Goal: Find contact information: Find contact information

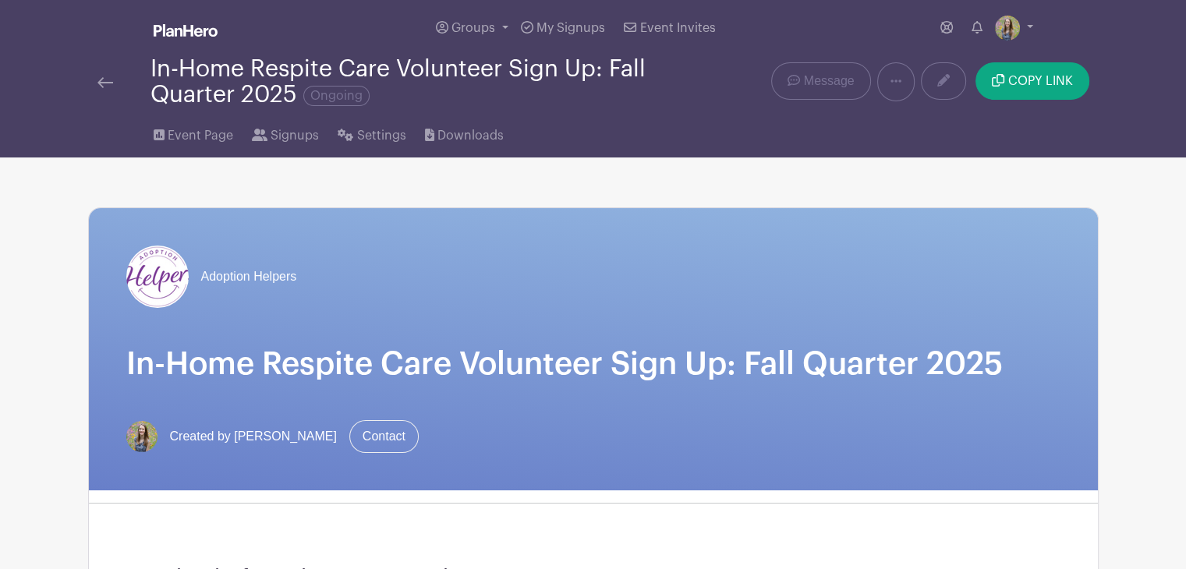
click at [105, 86] on img at bounding box center [105, 82] width 16 height 11
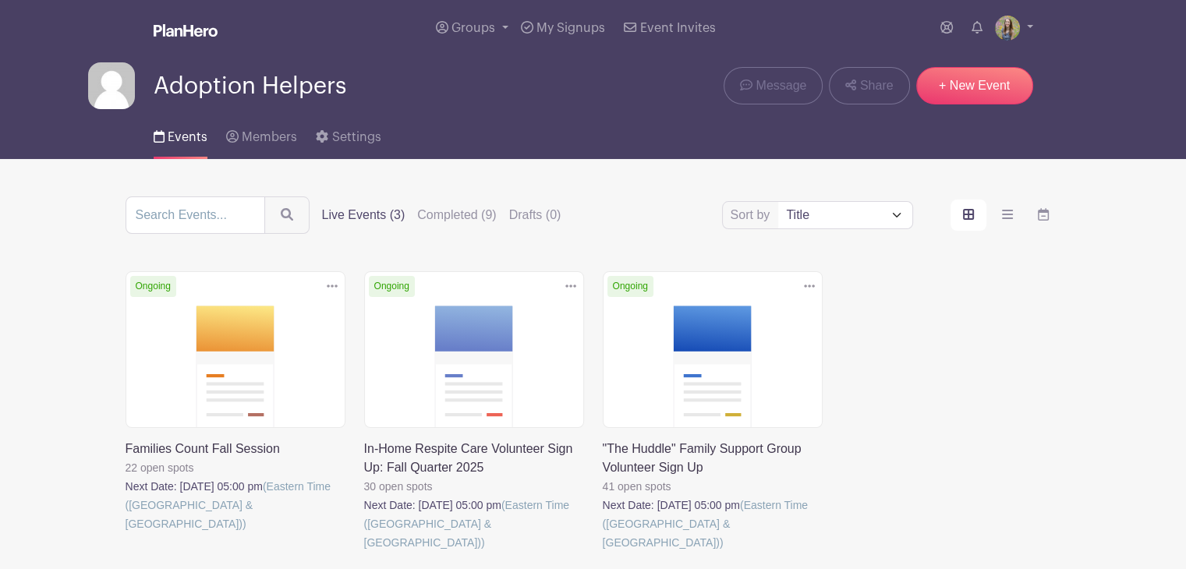
click at [125, 533] on link at bounding box center [125, 533] width 0 height 0
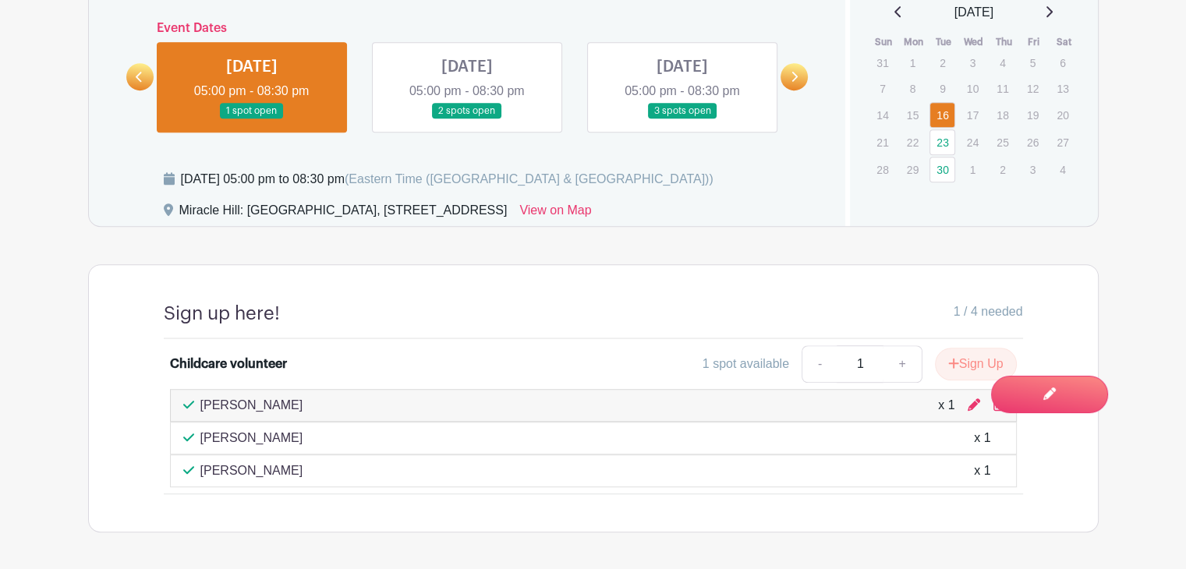
scroll to position [979, 0]
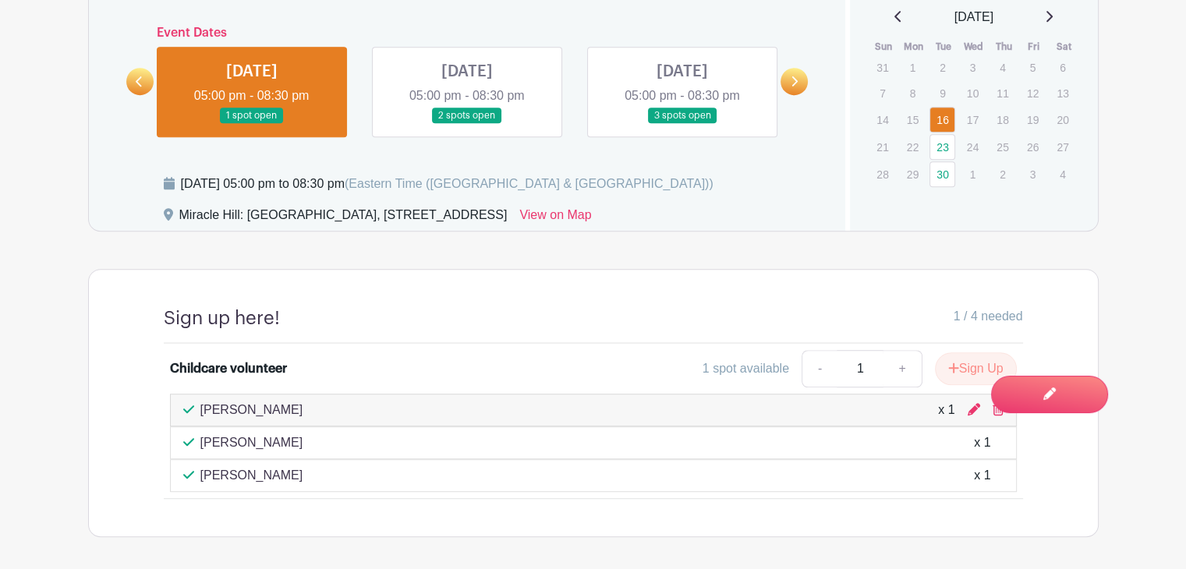
click at [467, 124] on link at bounding box center [467, 124] width 0 height 0
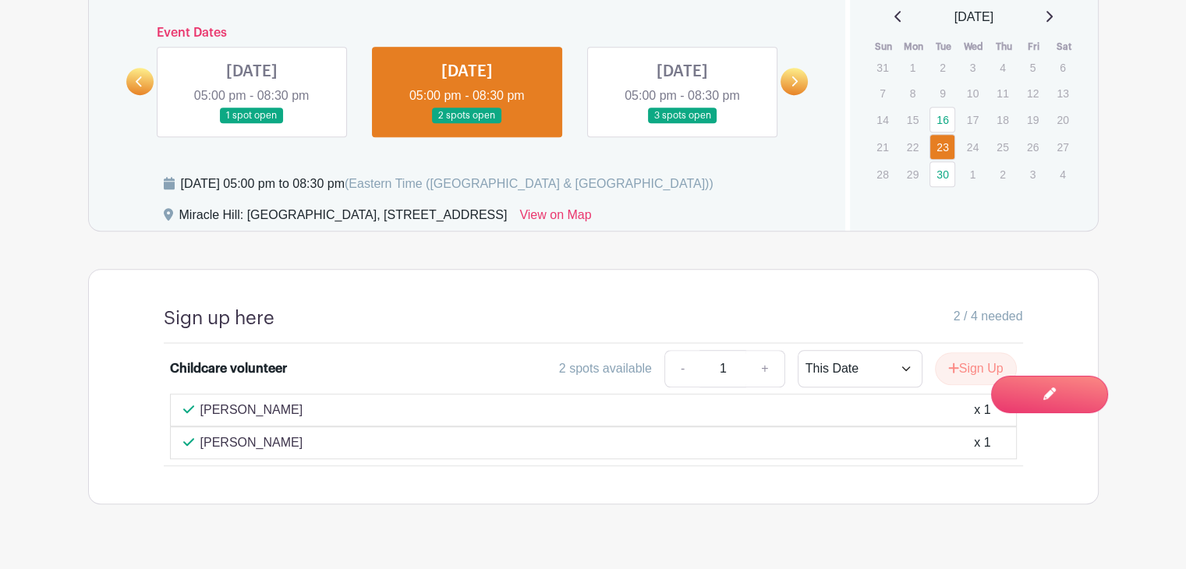
click at [252, 124] on link at bounding box center [252, 124] width 0 height 0
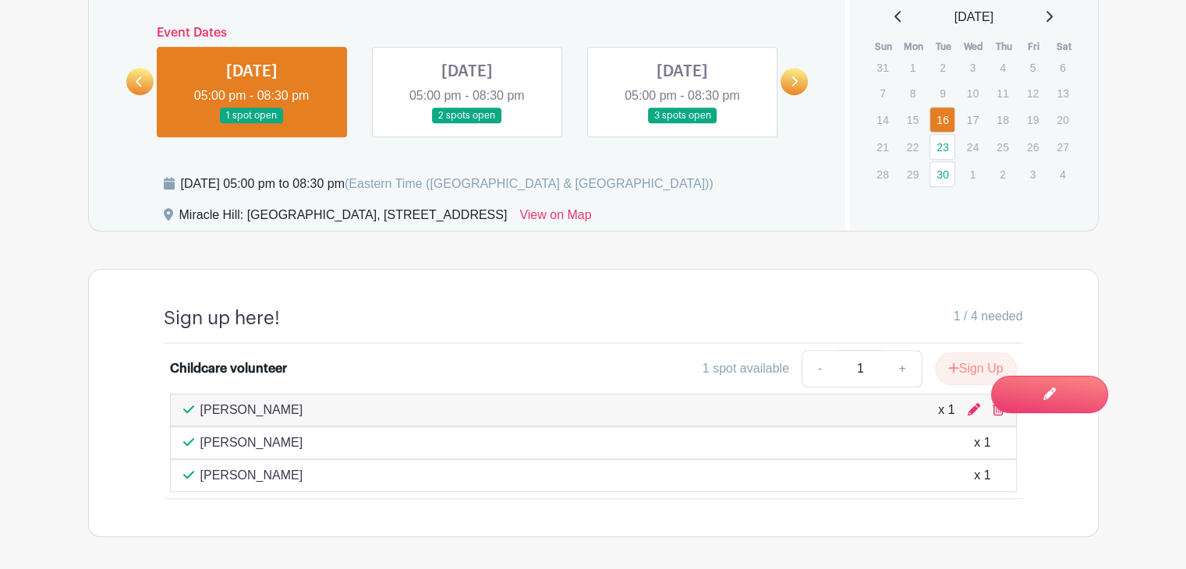
click at [682, 124] on link at bounding box center [682, 124] width 0 height 0
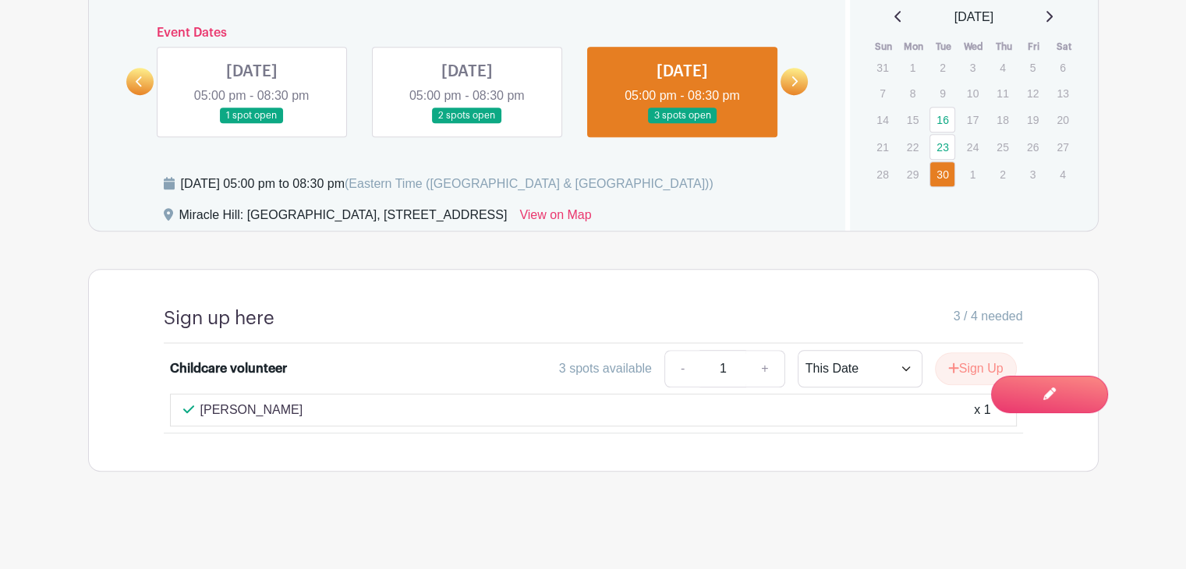
scroll to position [977, 0]
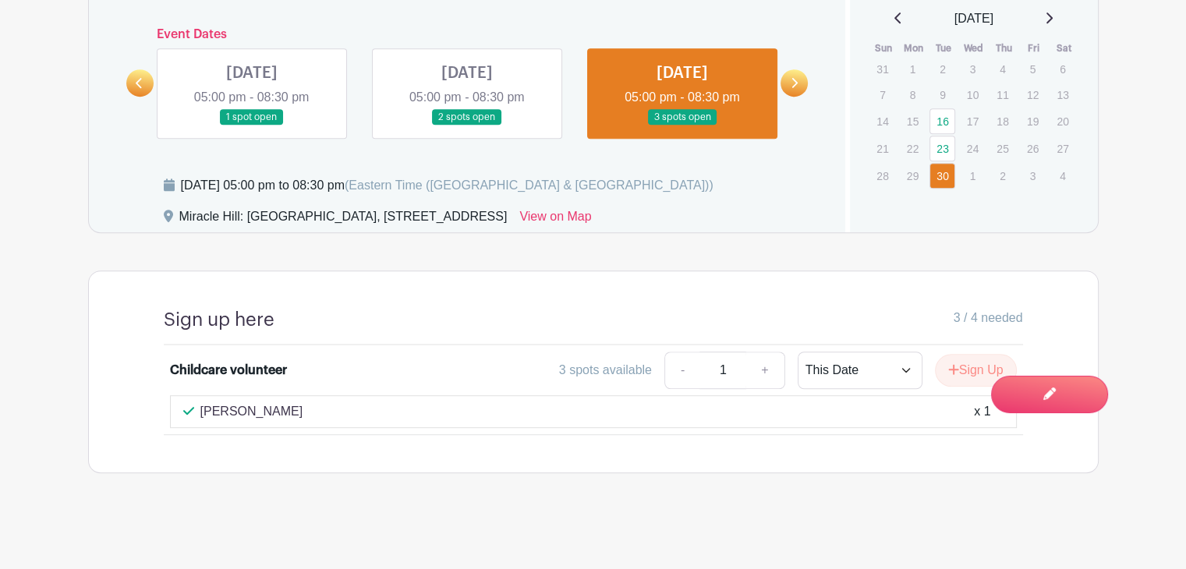
click at [795, 83] on icon at bounding box center [795, 83] width 6 height 10
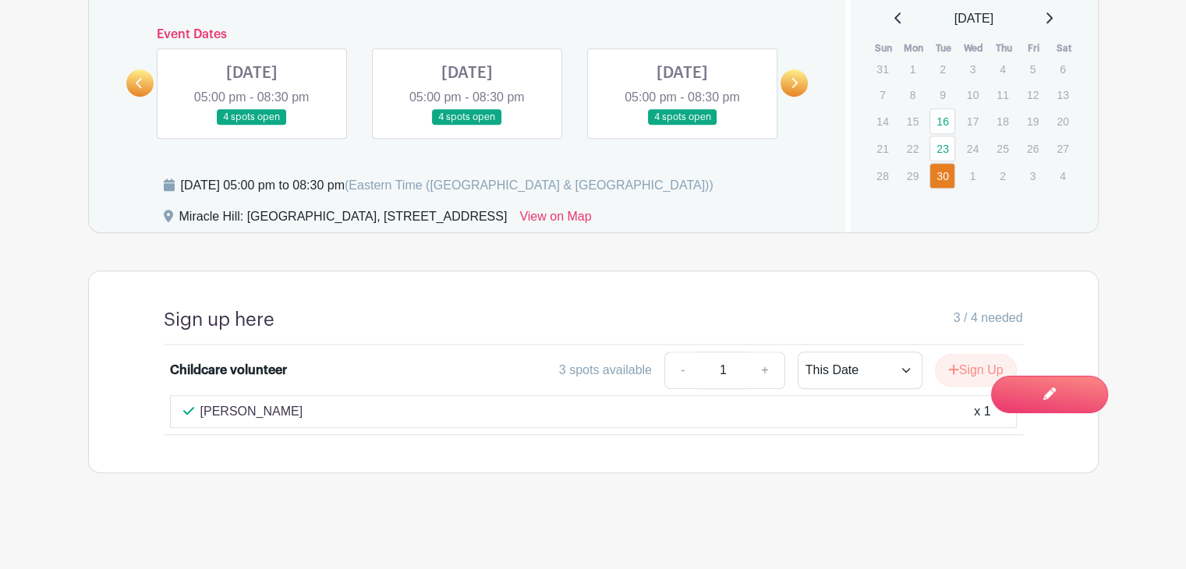
click at [252, 125] on link at bounding box center [252, 125] width 0 height 0
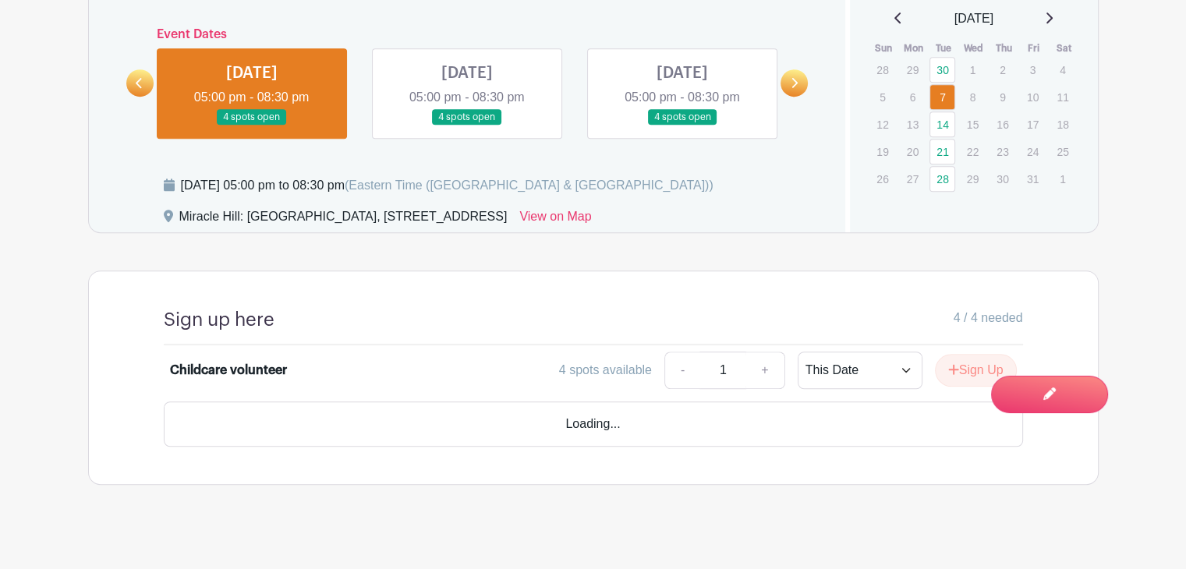
click at [467, 125] on link at bounding box center [467, 125] width 0 height 0
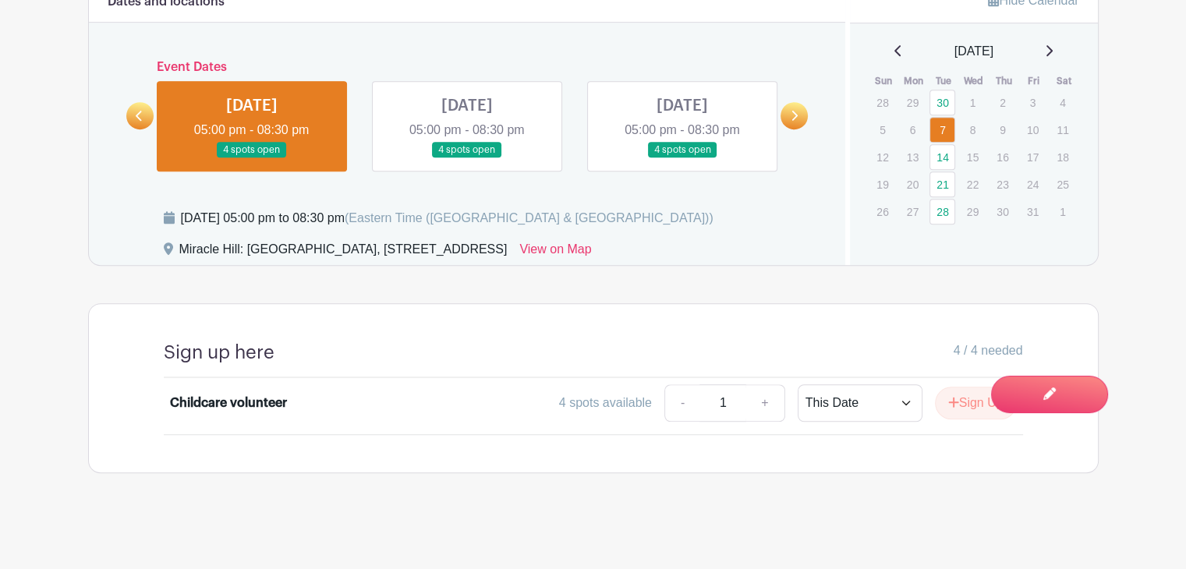
click at [682, 158] on link at bounding box center [682, 158] width 0 height 0
click at [467, 158] on link at bounding box center [467, 158] width 0 height 0
click at [944, 154] on link "14" at bounding box center [942, 157] width 26 height 26
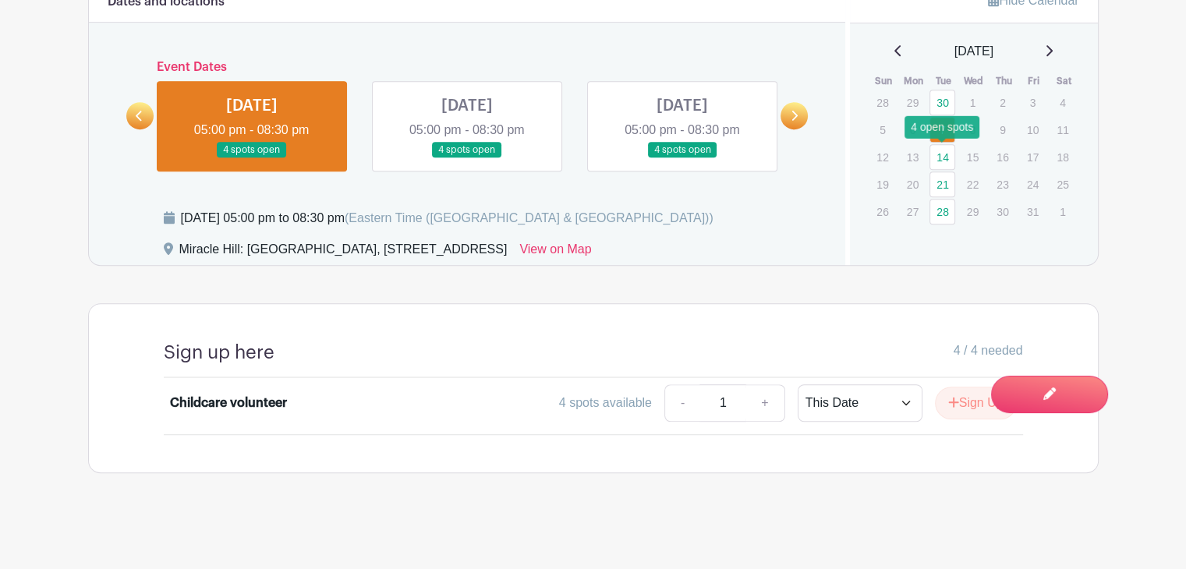
click at [944, 154] on link "14" at bounding box center [942, 157] width 26 height 26
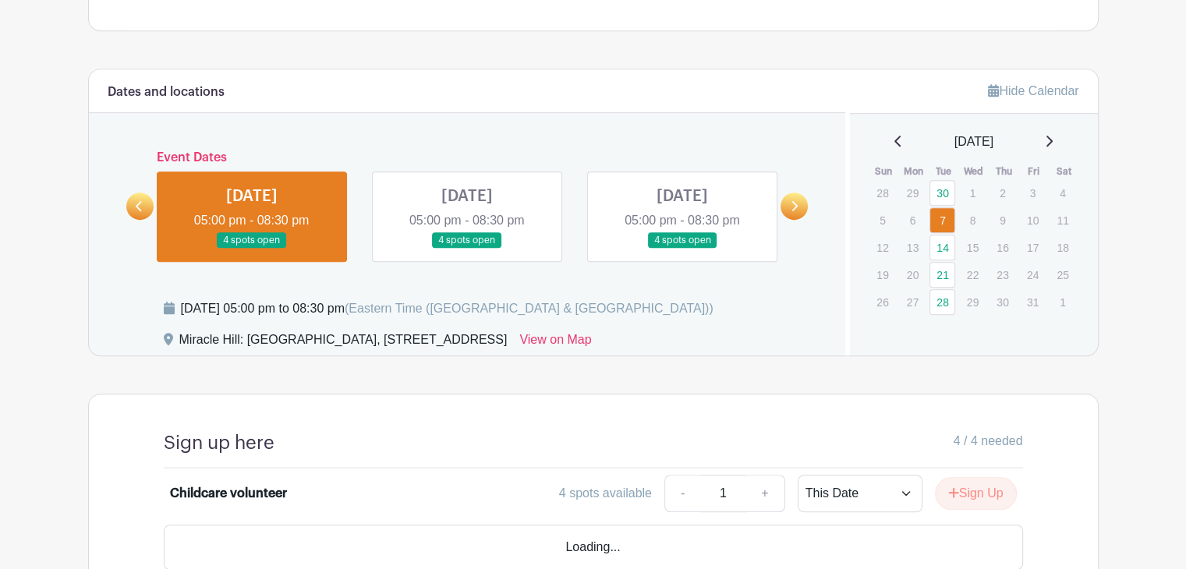
scroll to position [856, 0]
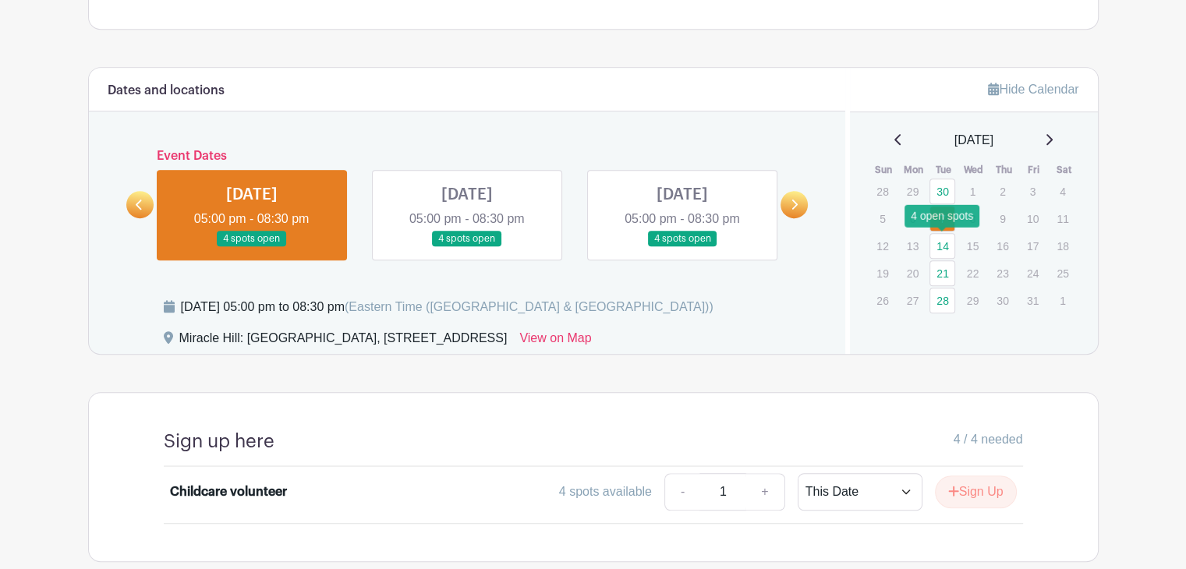
click at [945, 245] on link "14" at bounding box center [942, 246] width 26 height 26
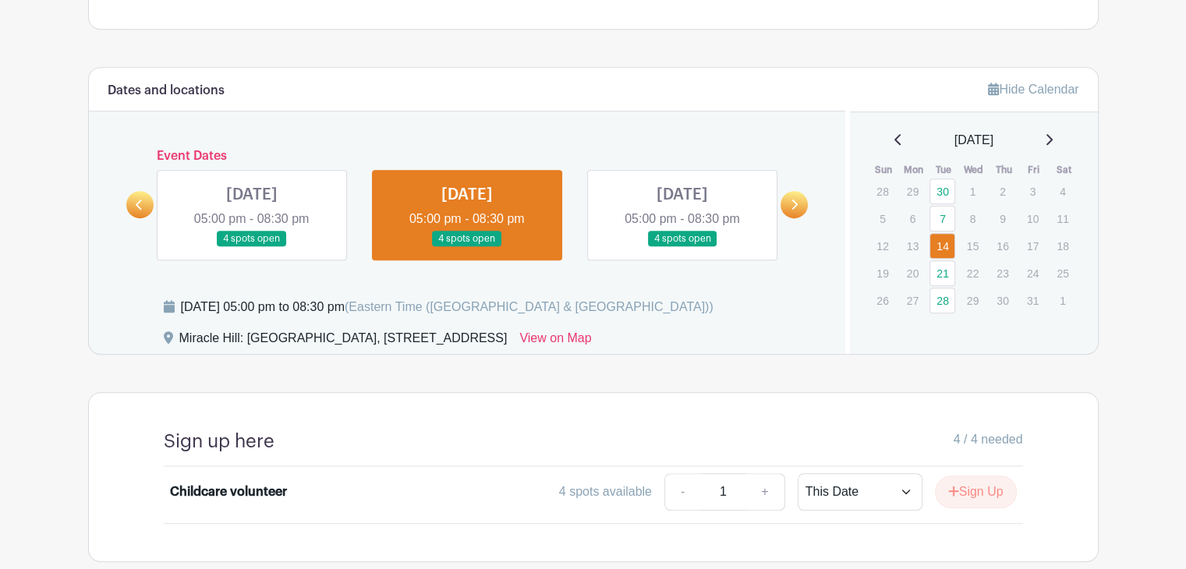
click at [795, 205] on icon at bounding box center [795, 205] width 6 height 10
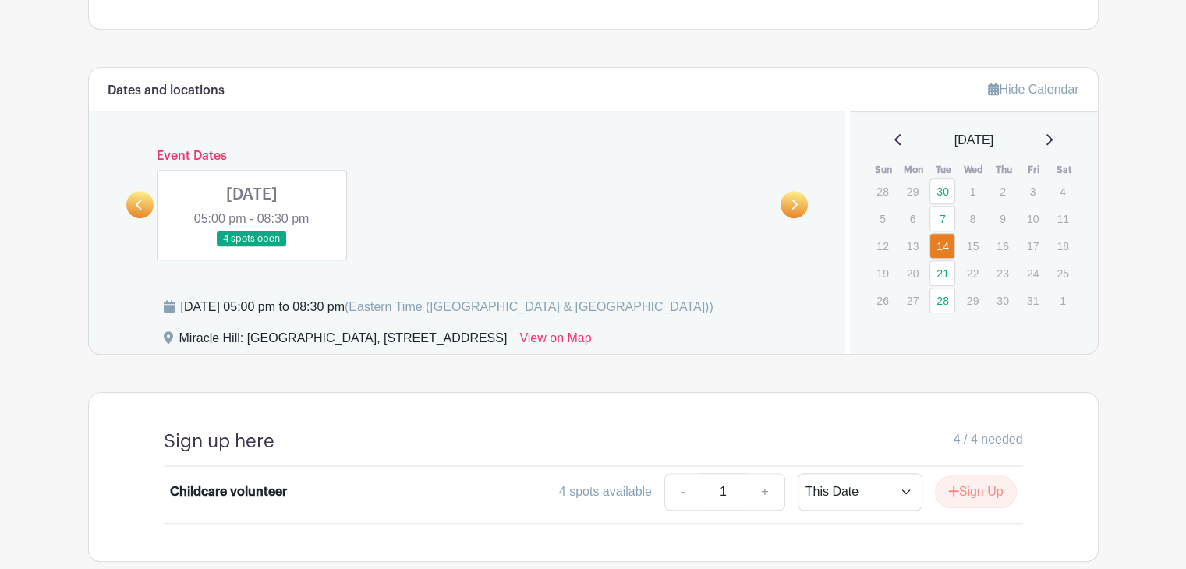
click at [143, 207] on icon at bounding box center [139, 205] width 7 height 12
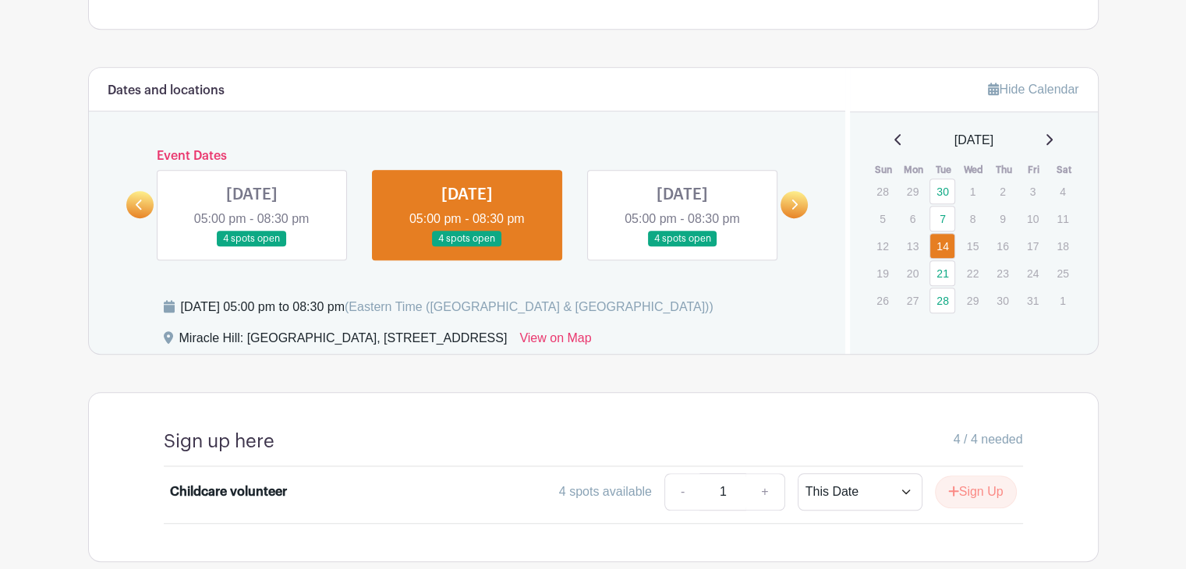
click at [143, 207] on icon at bounding box center [139, 205] width 7 height 12
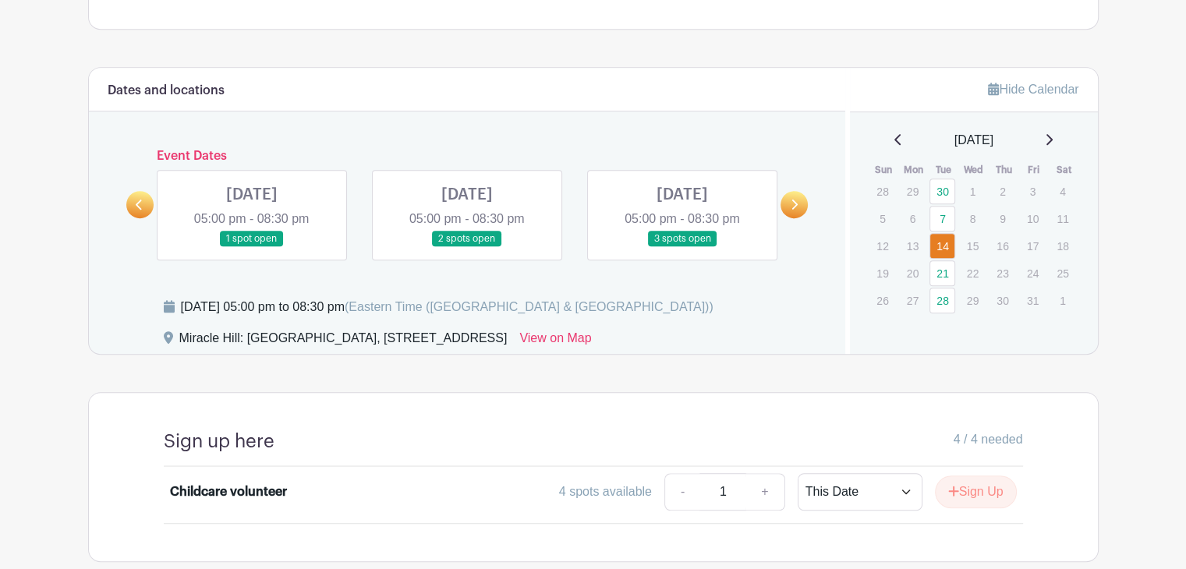
click at [143, 207] on icon at bounding box center [139, 205] width 7 height 12
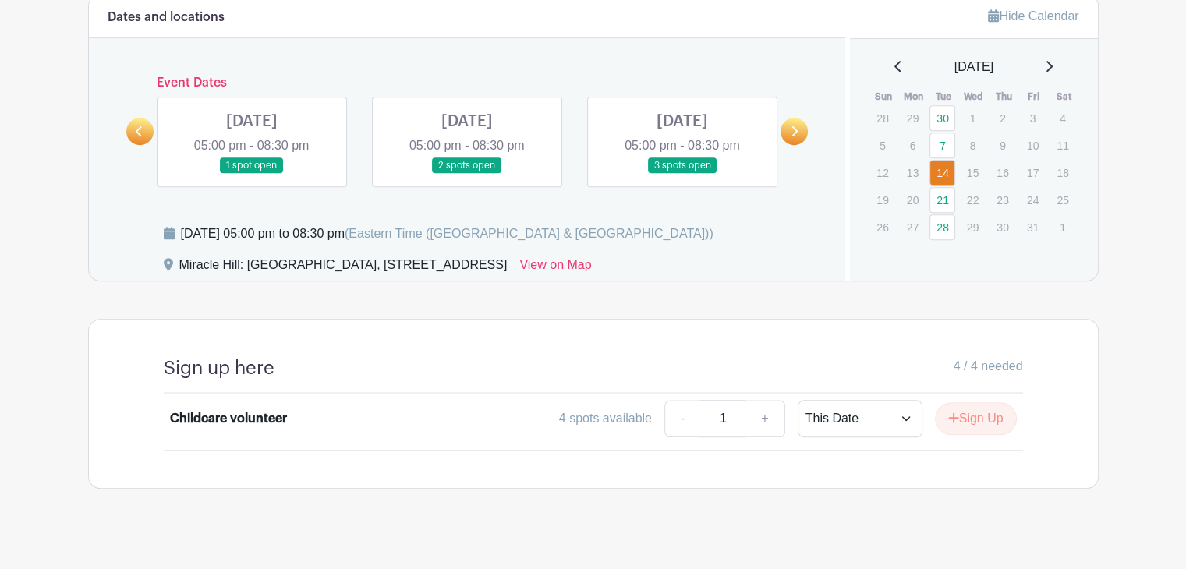
scroll to position [931, 0]
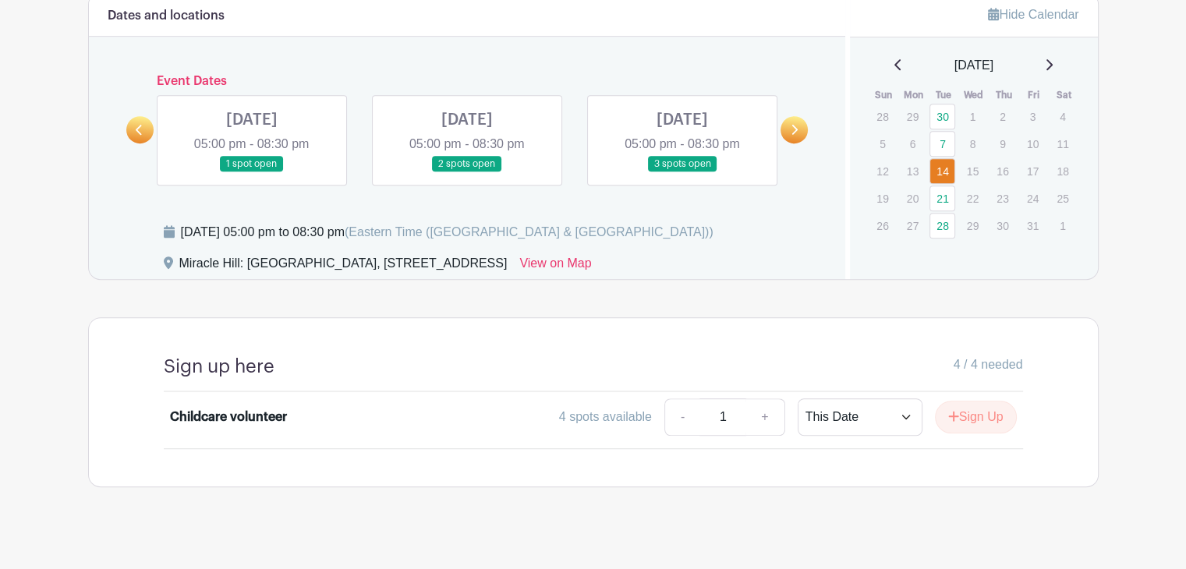
click at [252, 172] on link at bounding box center [252, 172] width 0 height 0
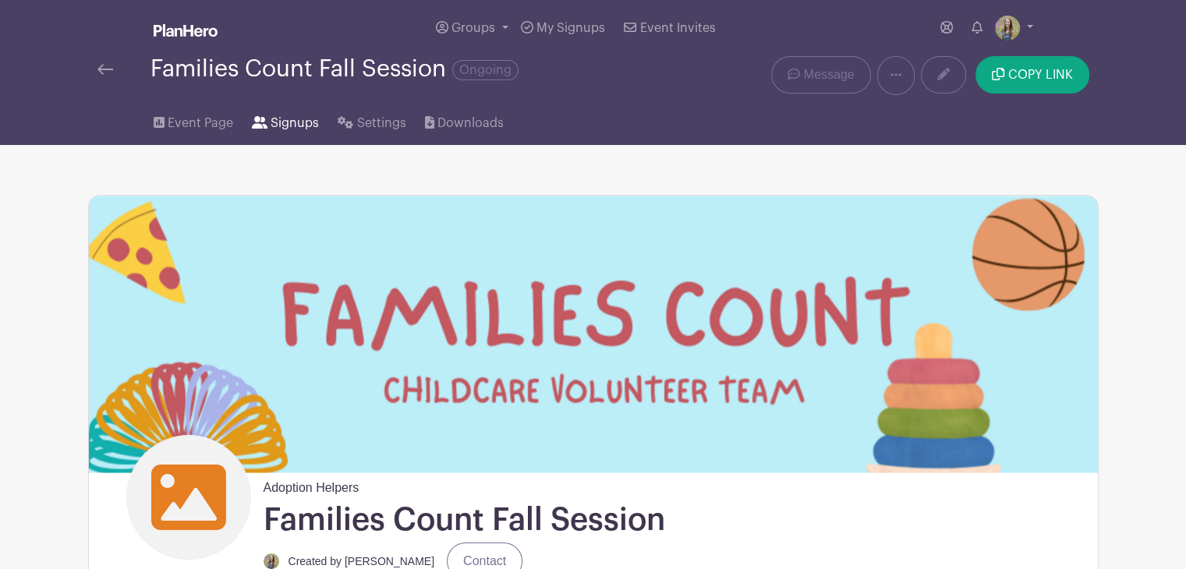
click at [285, 125] on span "Signups" at bounding box center [294, 123] width 48 height 19
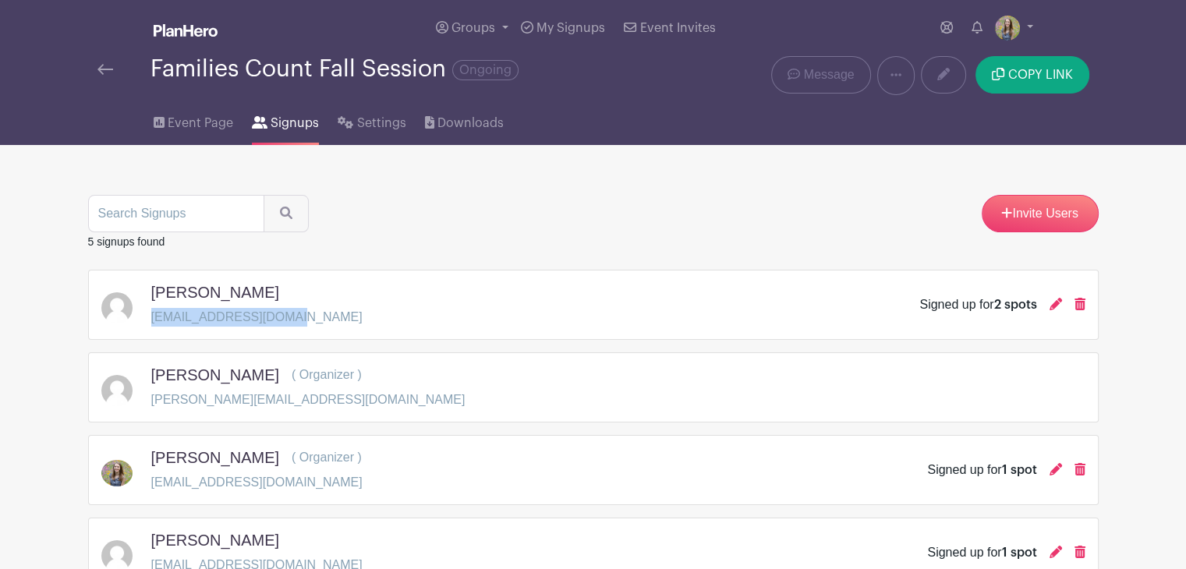
drag, startPoint x: 300, startPoint y: 325, endPoint x: 151, endPoint y: 319, distance: 149.0
click at [151, 319] on div "Connor Evans econnor7799@gmail.com Signed up for 2 spots" at bounding box center [593, 305] width 984 height 44
copy p "econnor7799@gmail.com"
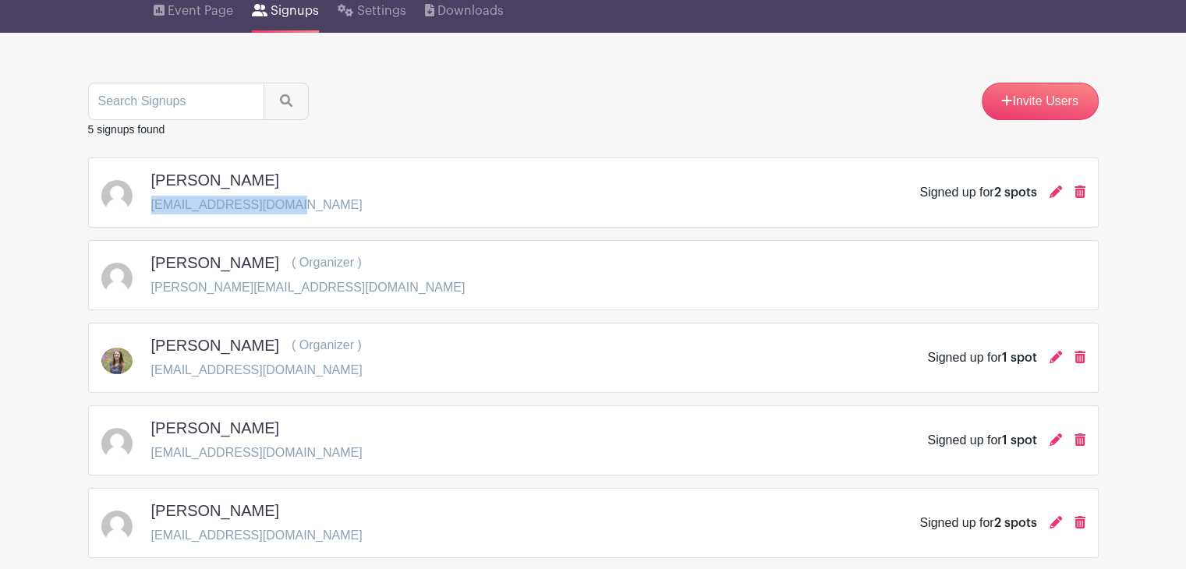
scroll to position [154, 0]
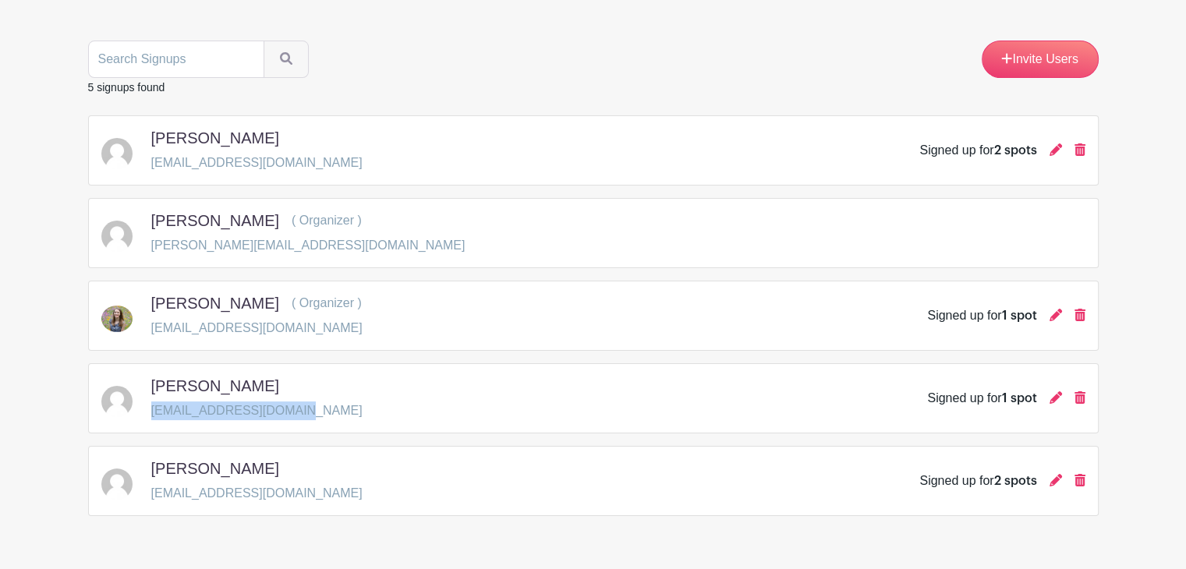
drag, startPoint x: 284, startPoint y: 412, endPoint x: 152, endPoint y: 415, distance: 131.8
click at [152, 415] on div "Rylie Troxell rylietroxell@gmail.com Signed up for 1 spot" at bounding box center [593, 398] width 984 height 44
copy p "rylietroxell@gmail.com"
drag, startPoint x: 309, startPoint y: 490, endPoint x: 153, endPoint y: 494, distance: 156.7
click at [153, 494] on div "Josh Upshaw upshawjosh4@gmail.com Signed up for 2 spots" at bounding box center [593, 481] width 984 height 44
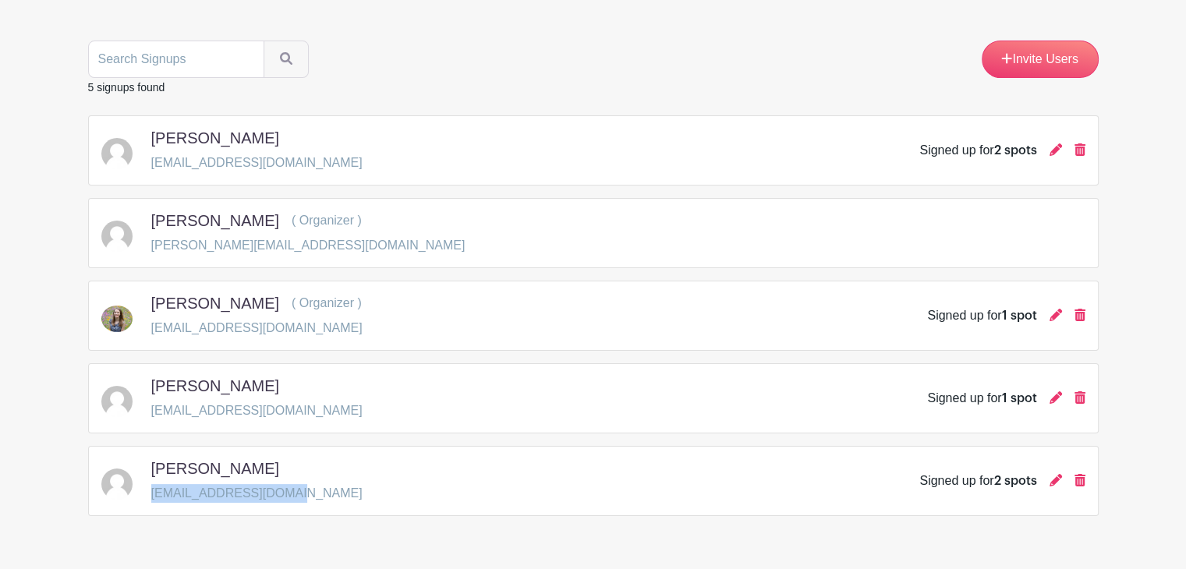
copy p "upshawjosh4@gmail.com"
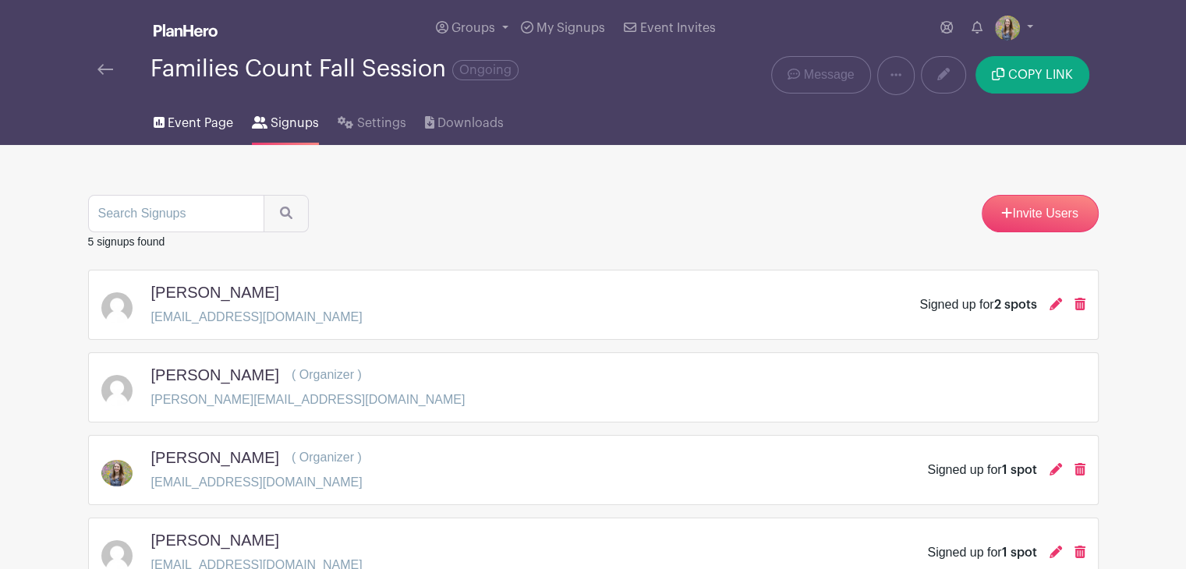
click at [190, 125] on span "Event Page" at bounding box center [200, 123] width 65 height 19
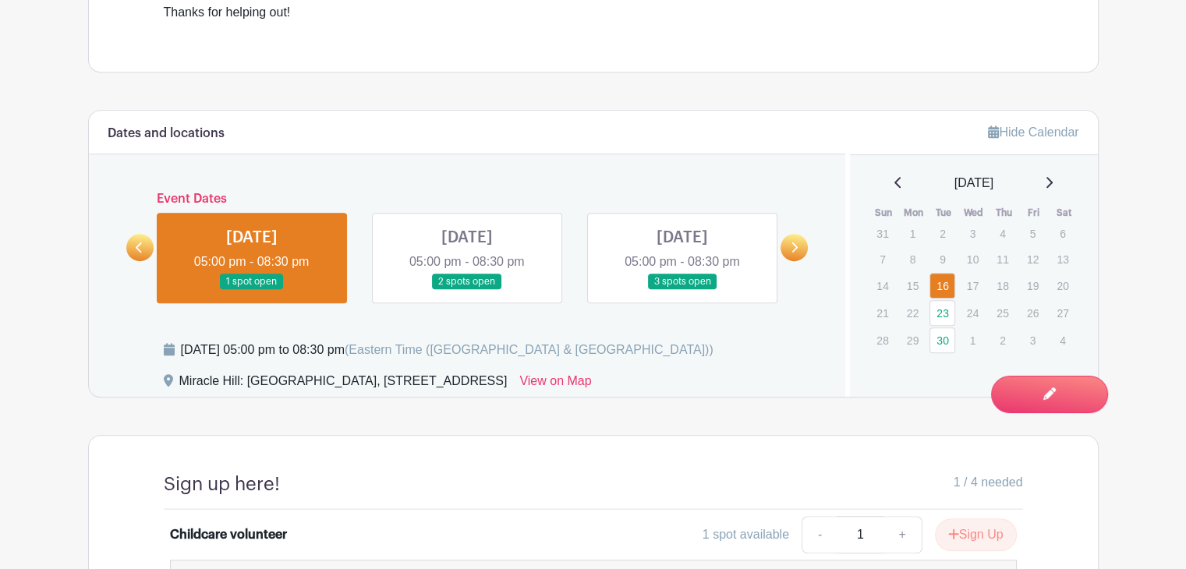
scroll to position [845, 0]
